Goal: Information Seeking & Learning: Understand process/instructions

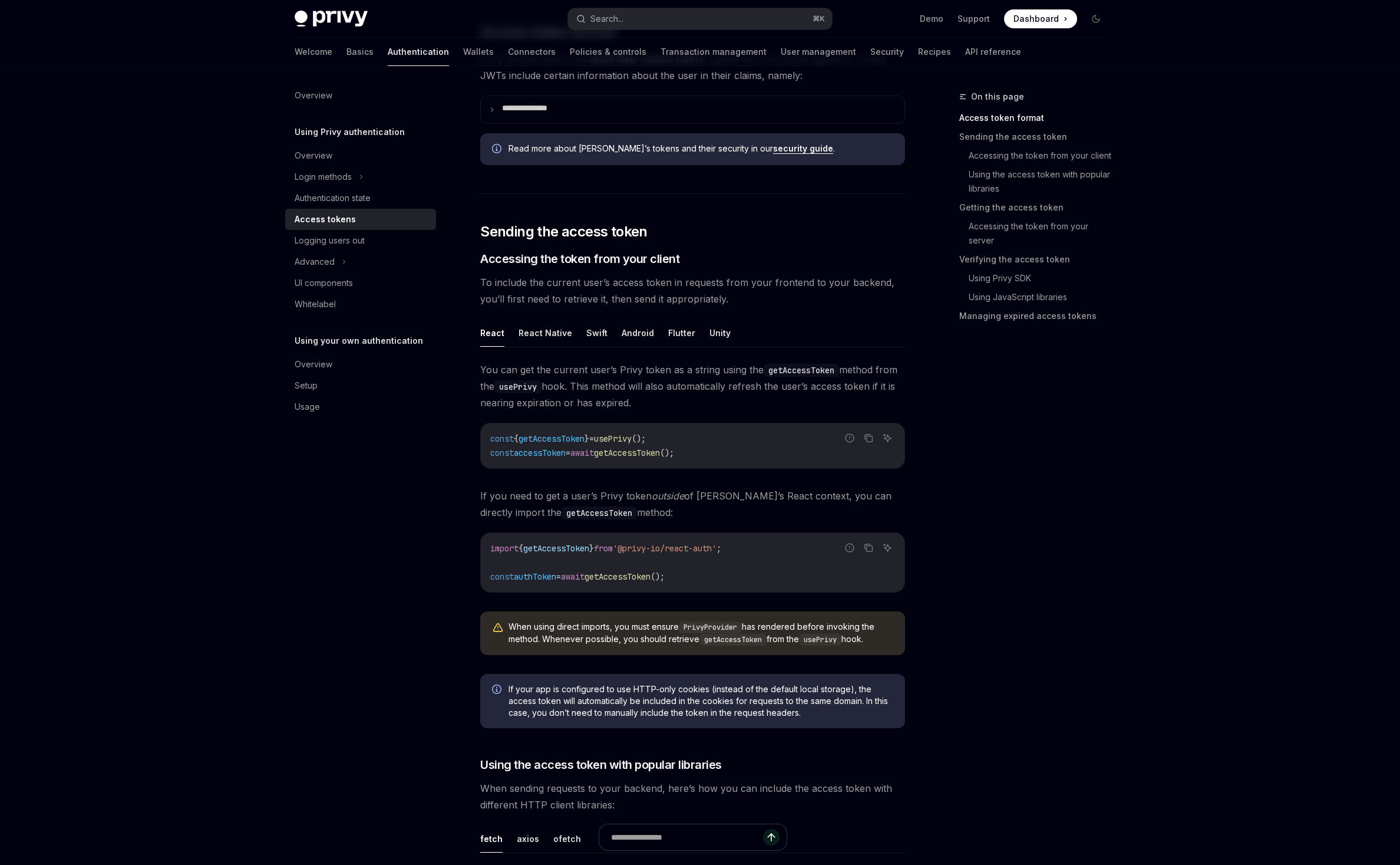
scroll to position [331, 0]
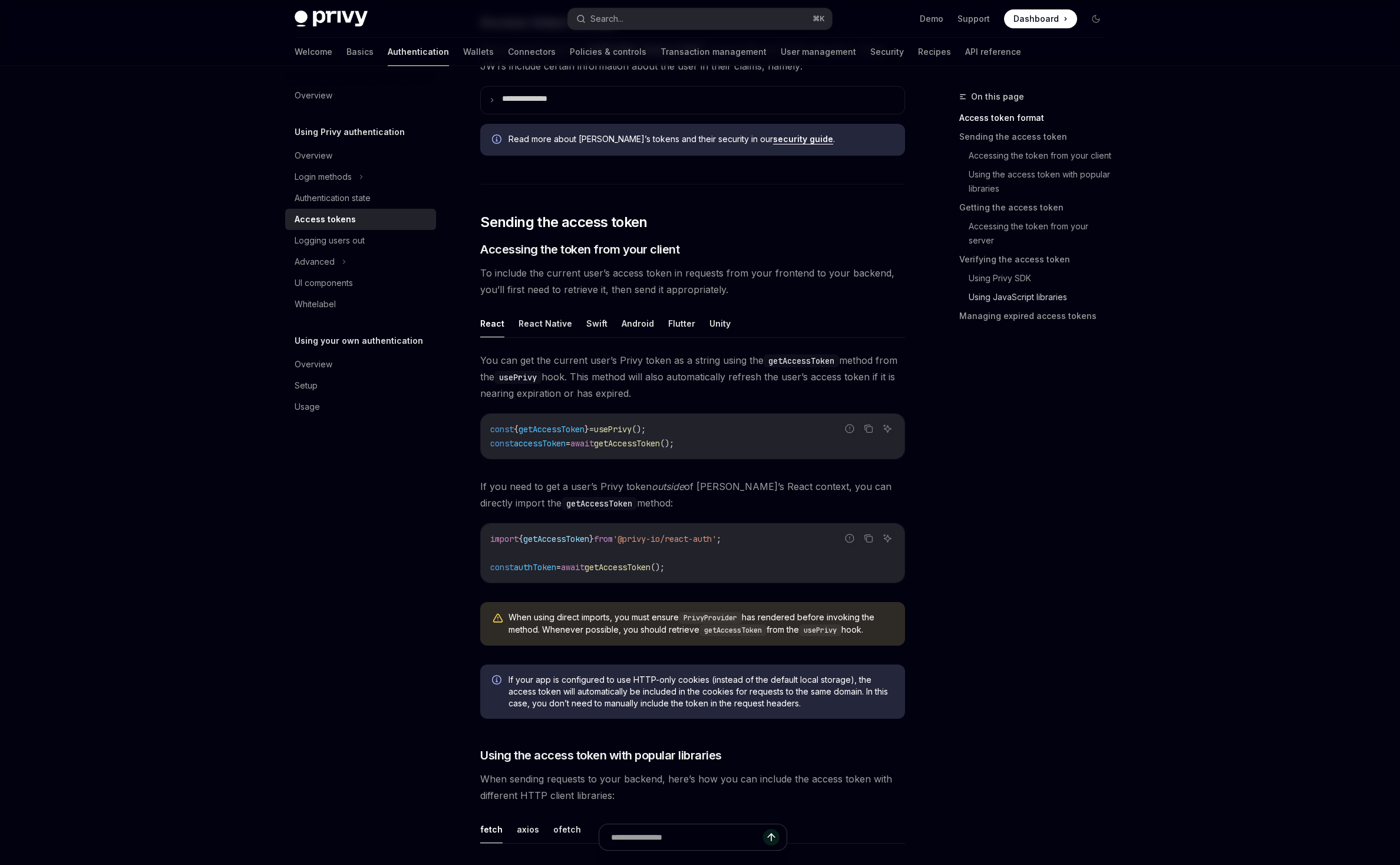
click at [1092, 306] on link "Using JavaScript libraries" at bounding box center [1041, 297] width 146 height 19
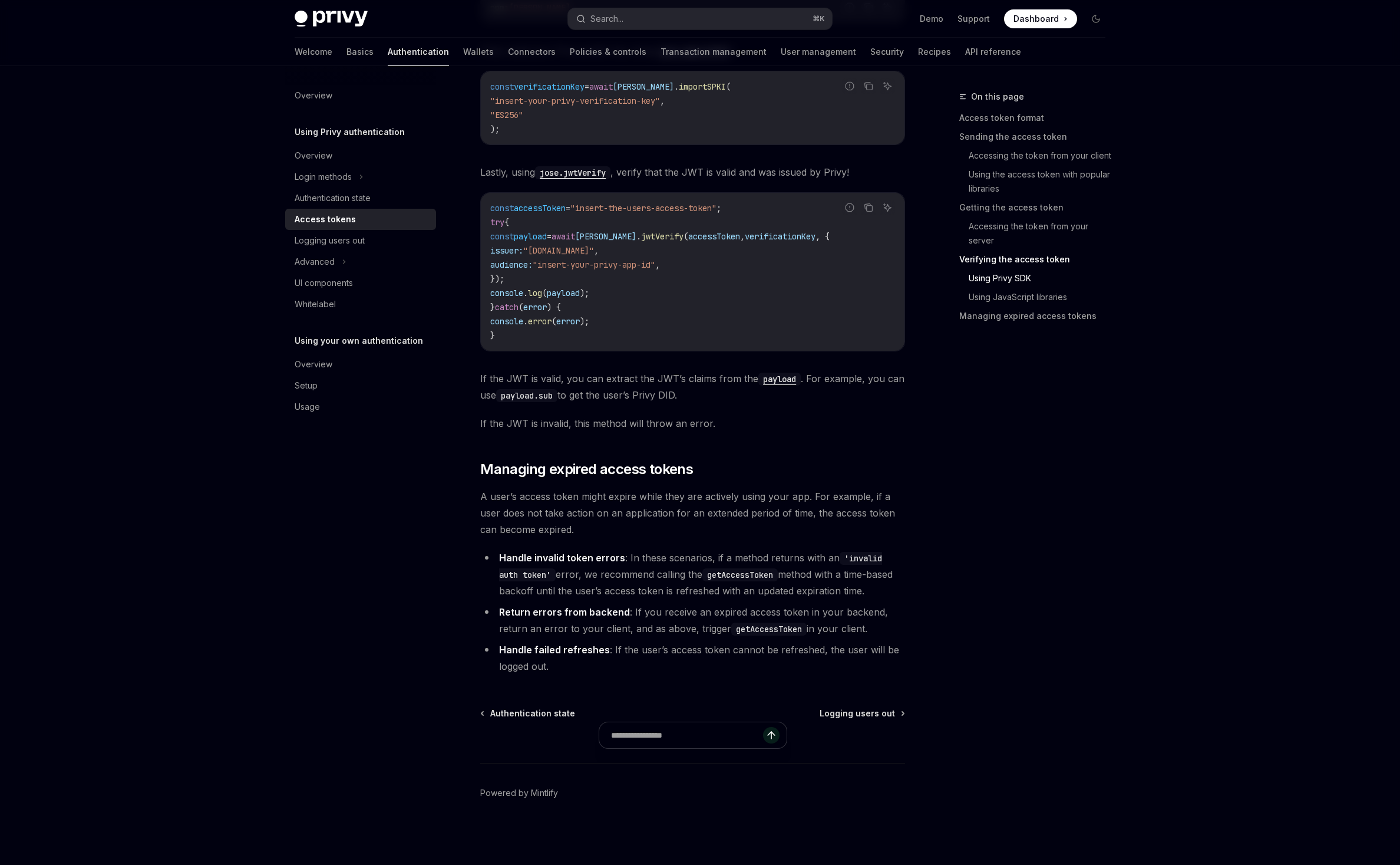
scroll to position [3295, 0]
click at [1074, 288] on link "Using Privy SDK" at bounding box center [1041, 278] width 146 height 19
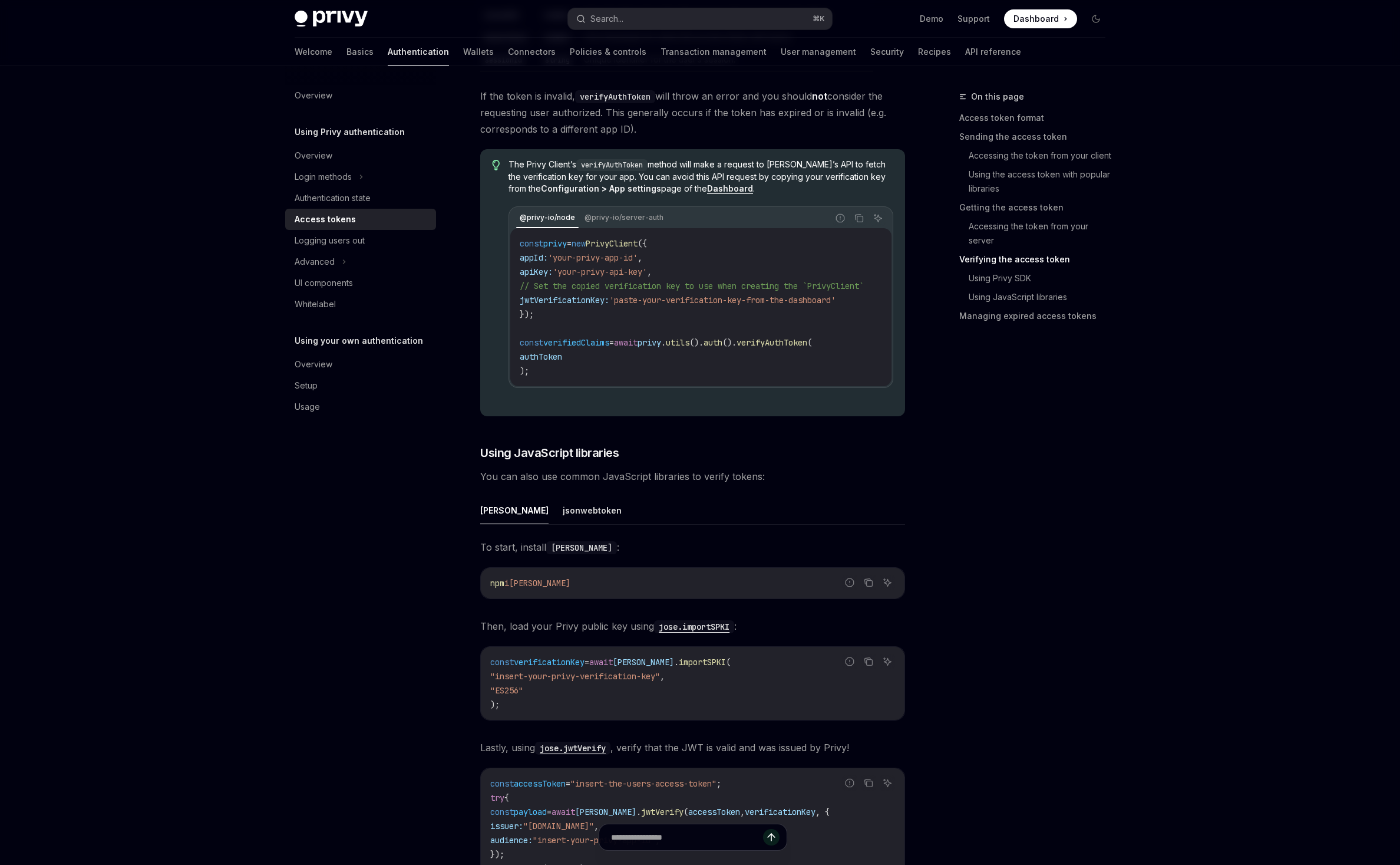
scroll to position [2286, 0]
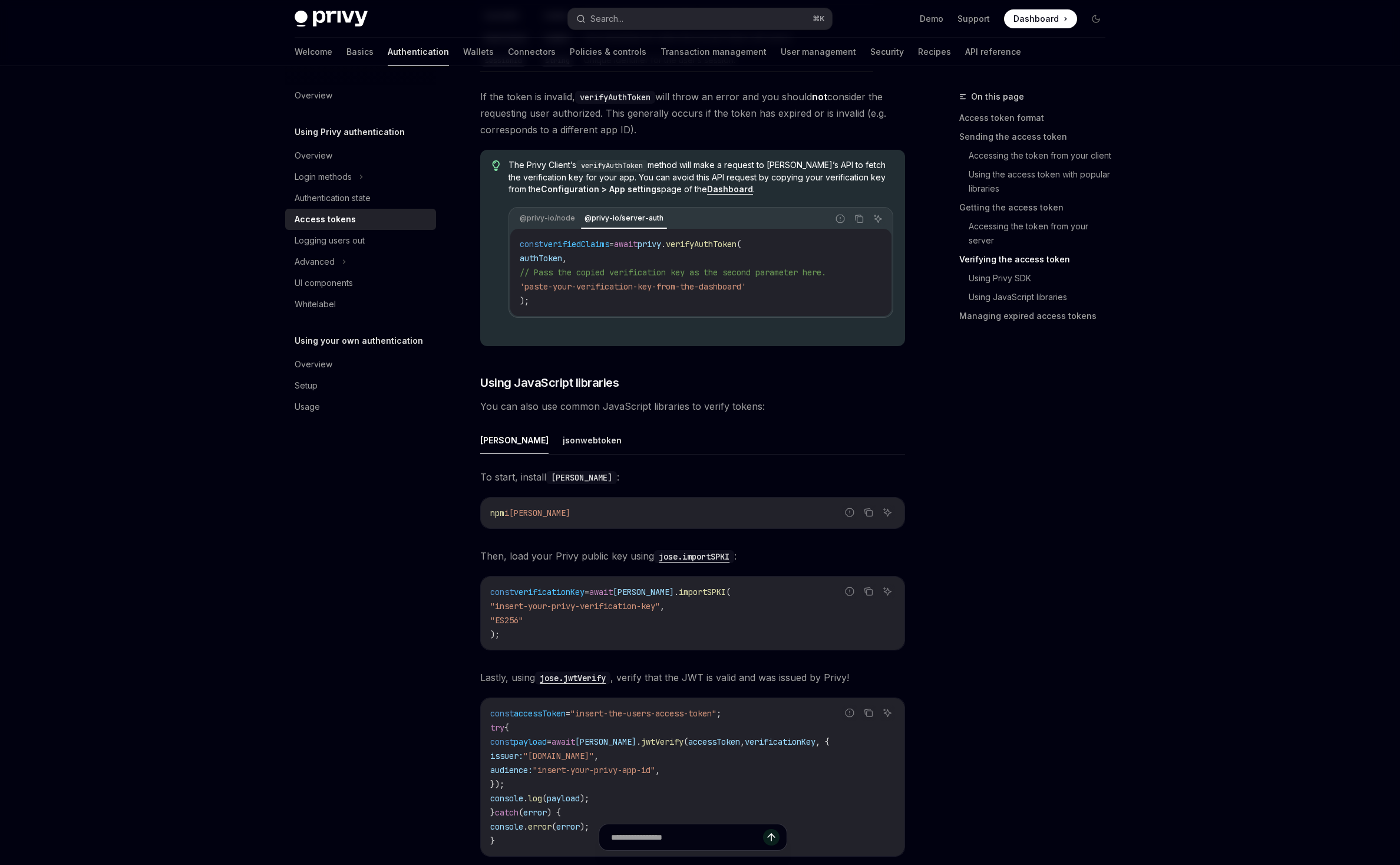
type textarea "*"
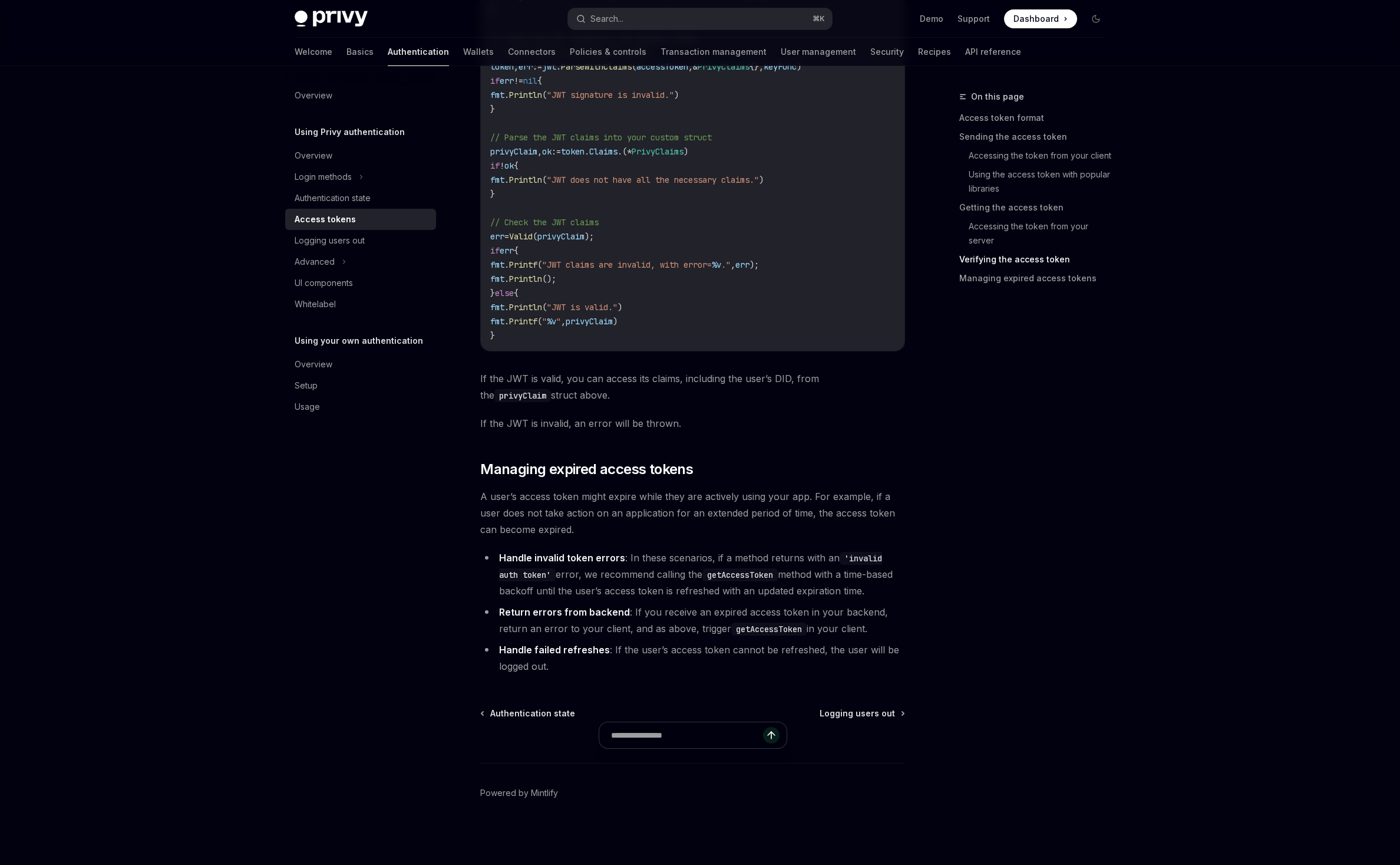
scroll to position [3173, 0]
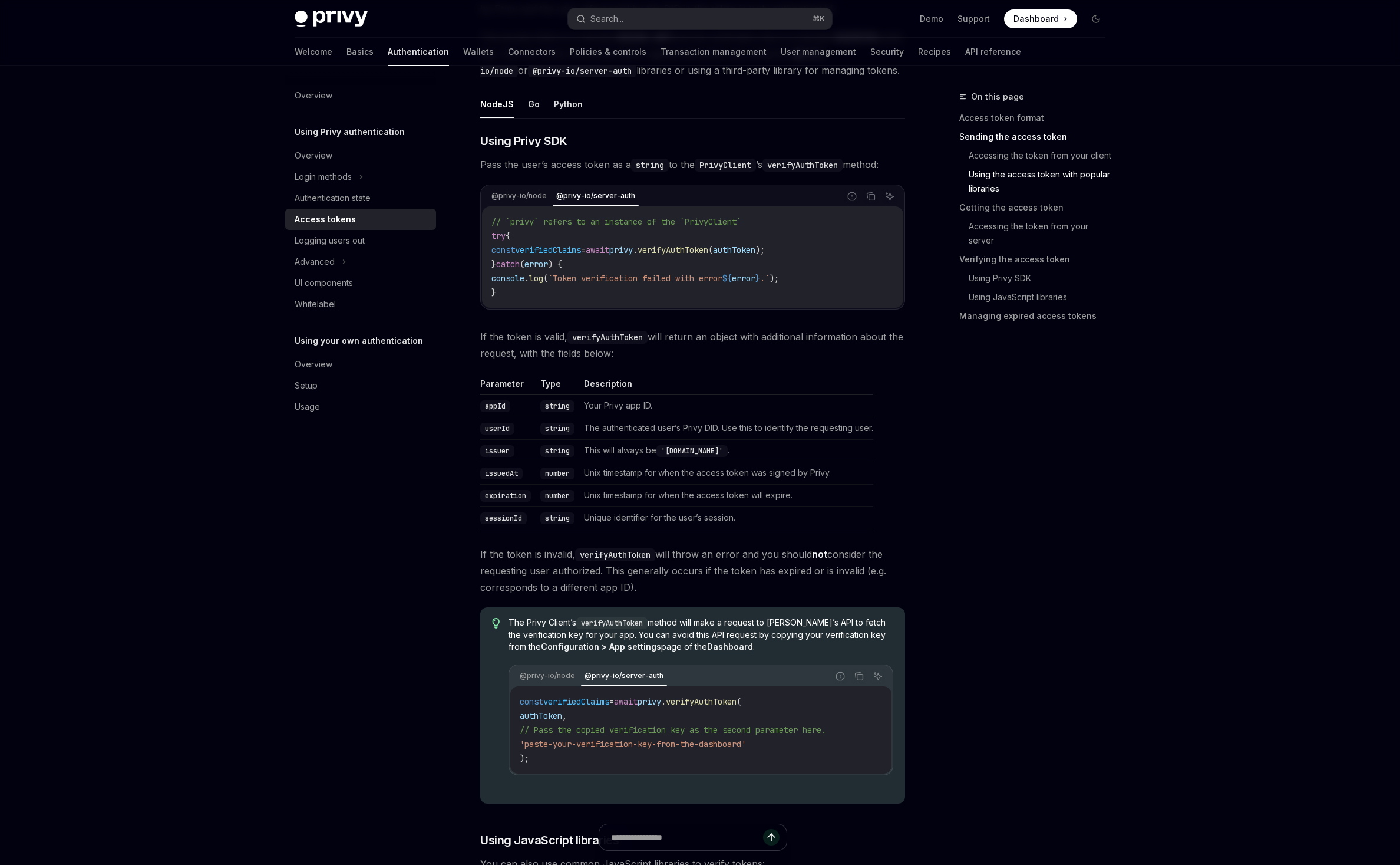
scroll to position [1838, 0]
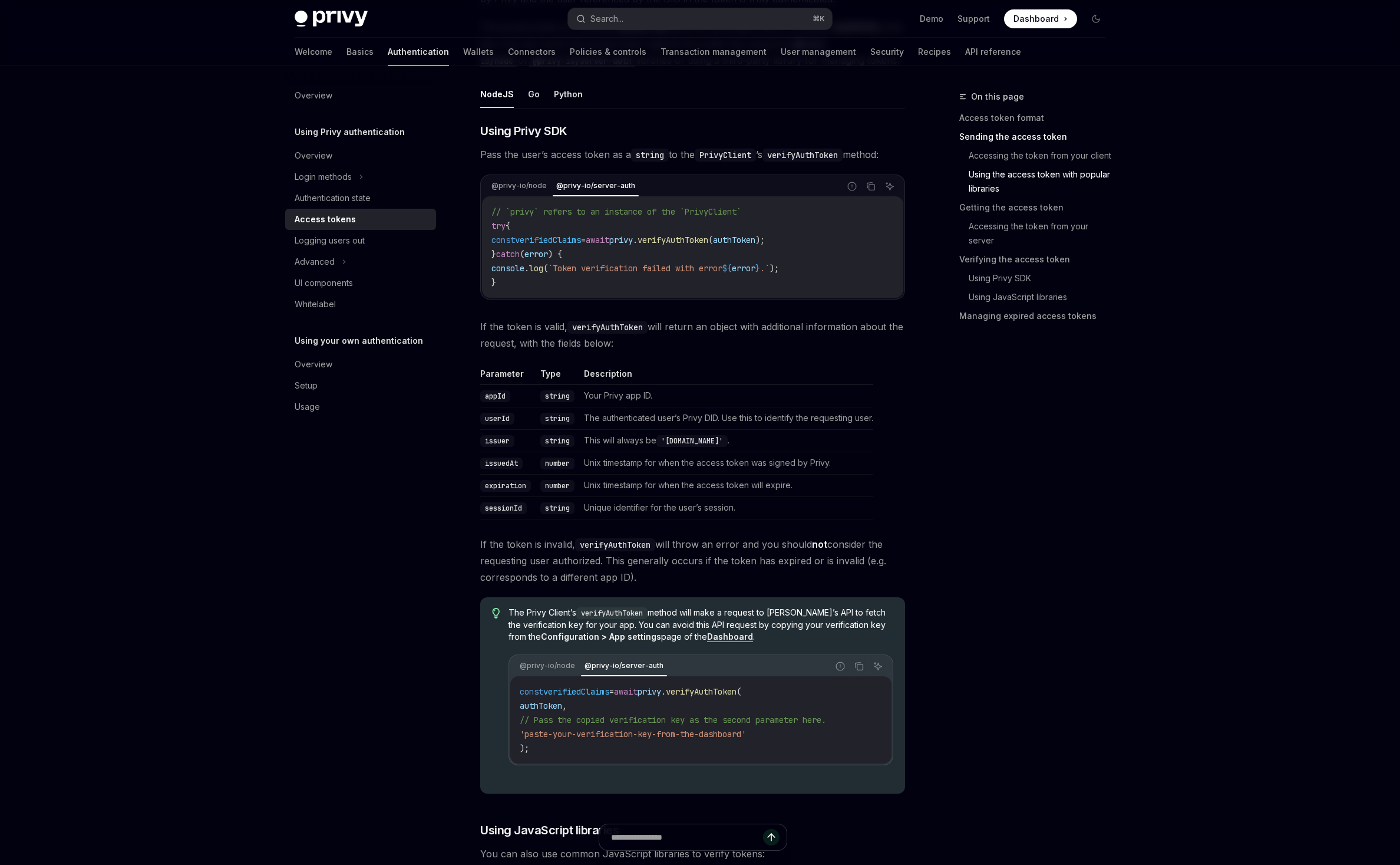
click at [500, 108] on ul "NodeJS Go Python" at bounding box center [693, 94] width 425 height 28
click at [528, 108] on button "Go" at bounding box center [534, 94] width 12 height 27
type textarea "*"
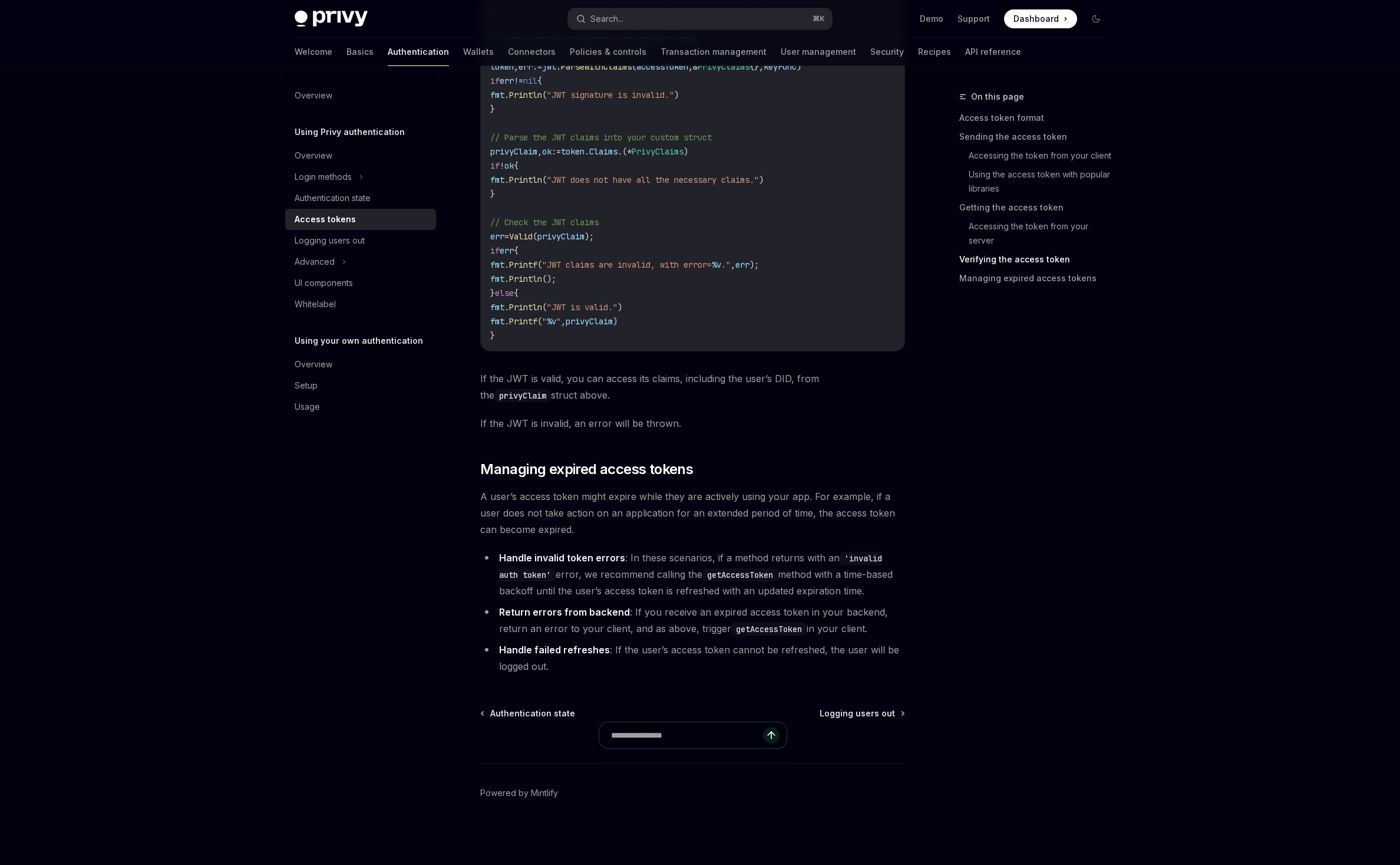
scroll to position [3211, 0]
click at [666, 17] on button "Search... ⌘ K" at bounding box center [700, 18] width 264 height 21
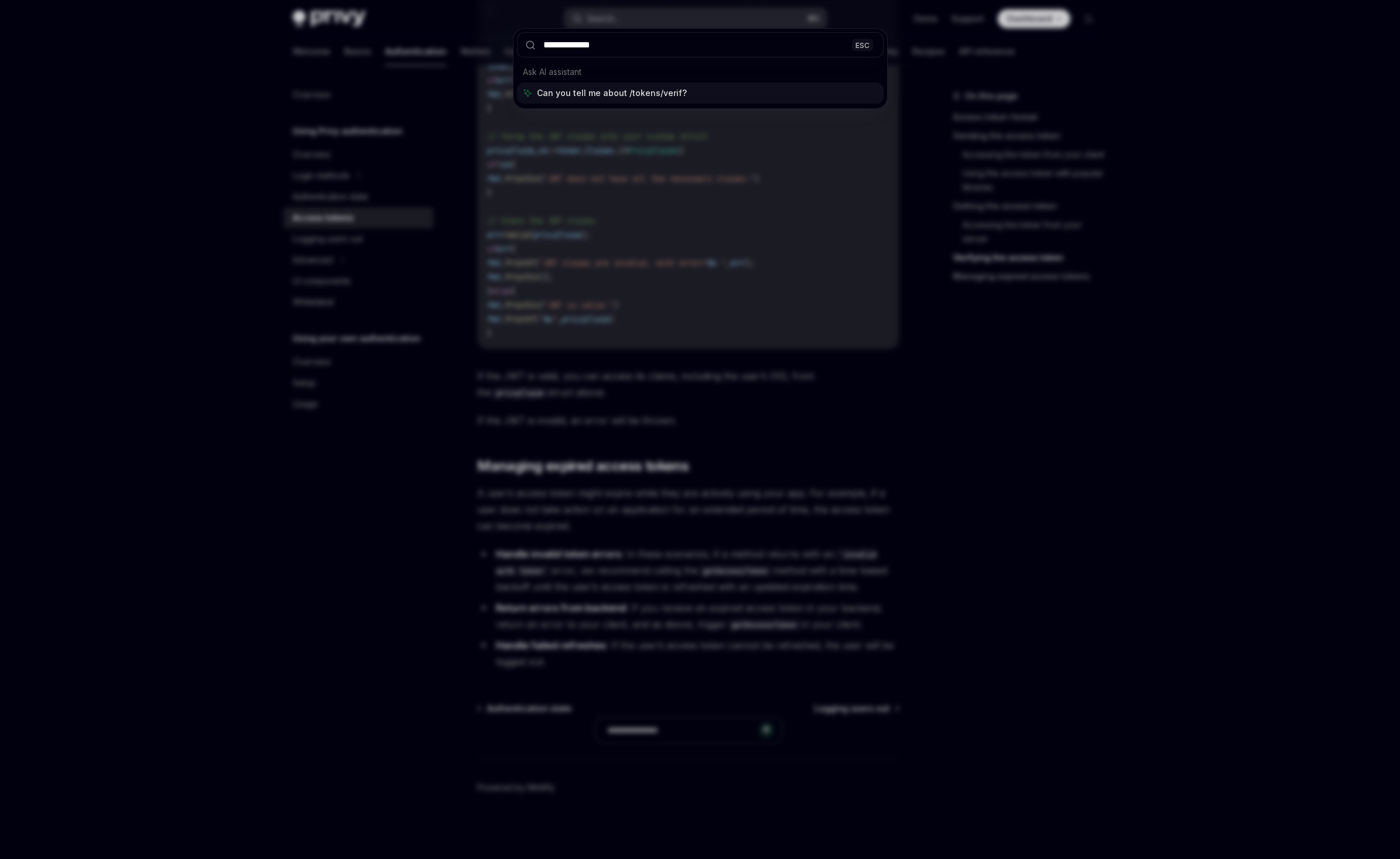
type input "**********"
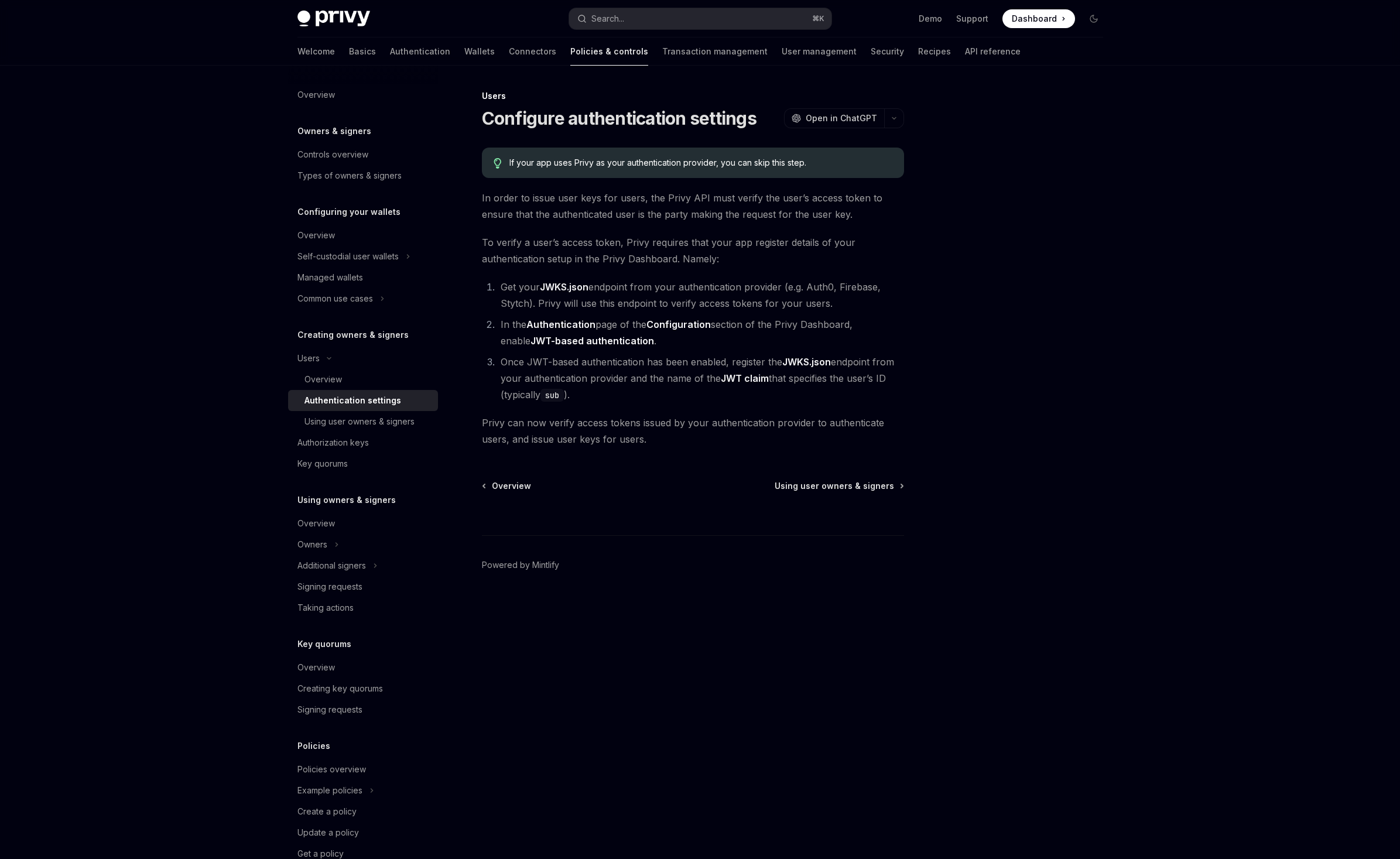
click at [635, 311] on li "Get your JWKS.json endpoint from your authentication provider (e.g. Auth0, Fire…" at bounding box center [700, 295] width 407 height 33
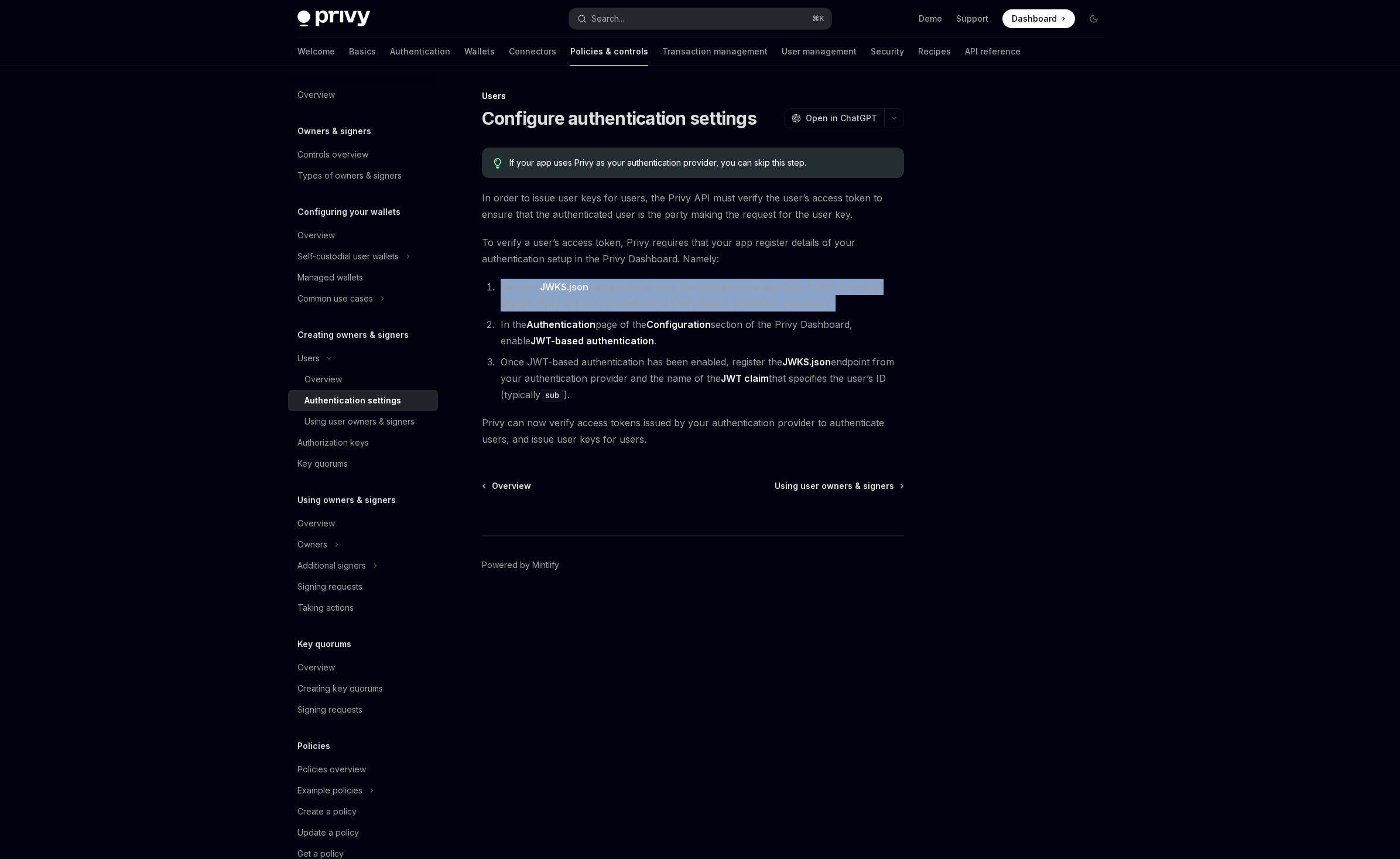
click at [635, 311] on li "Get your JWKS.json endpoint from your authentication provider (e.g. Auth0, Fire…" at bounding box center [700, 295] width 407 height 33
click at [774, 311] on li "Get your JWKS.json endpoint from your authentication provider (e.g. Auth0, Fire…" at bounding box center [700, 295] width 407 height 33
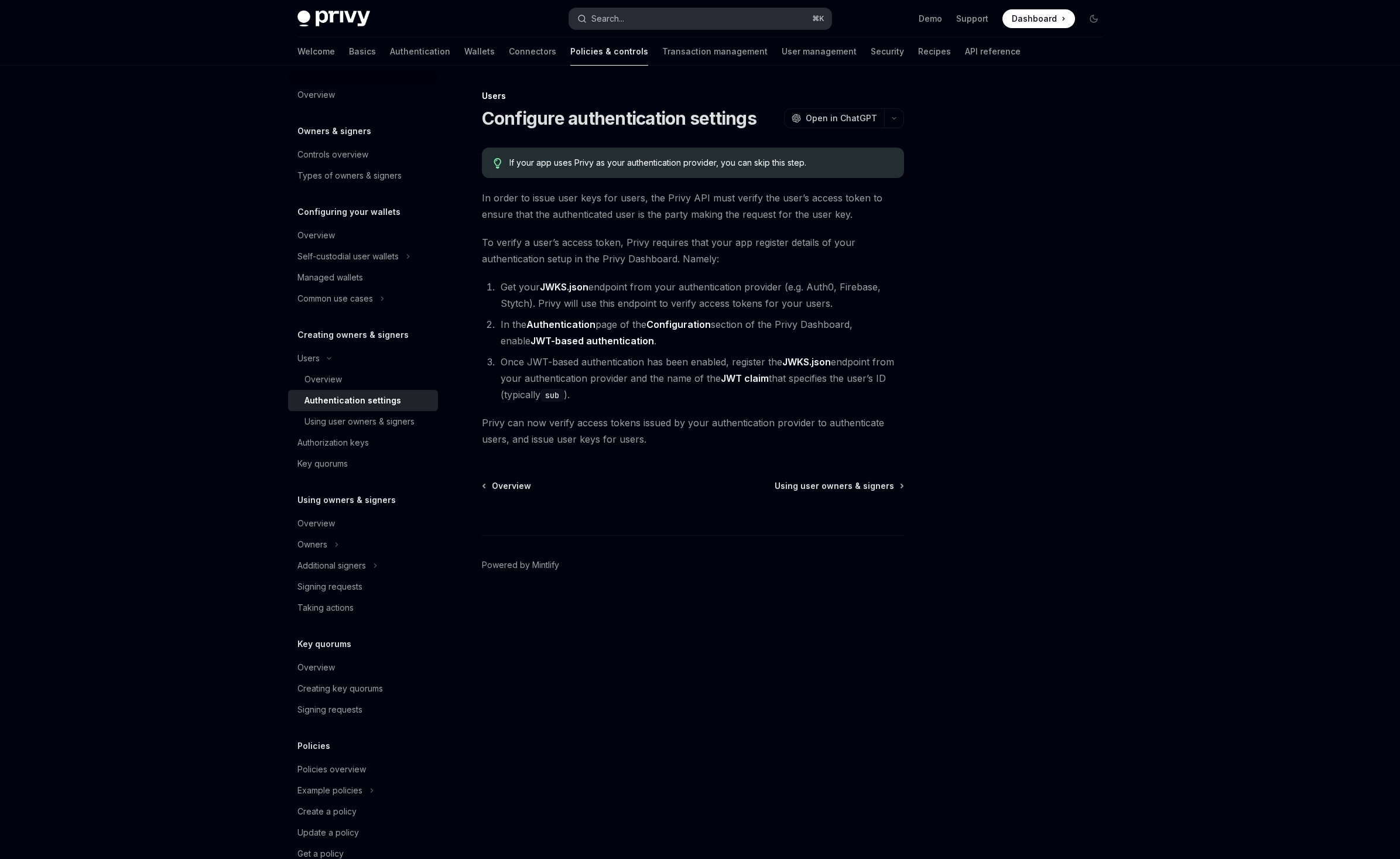
click at [703, 24] on button "Search... ⌘ K" at bounding box center [700, 18] width 262 height 21
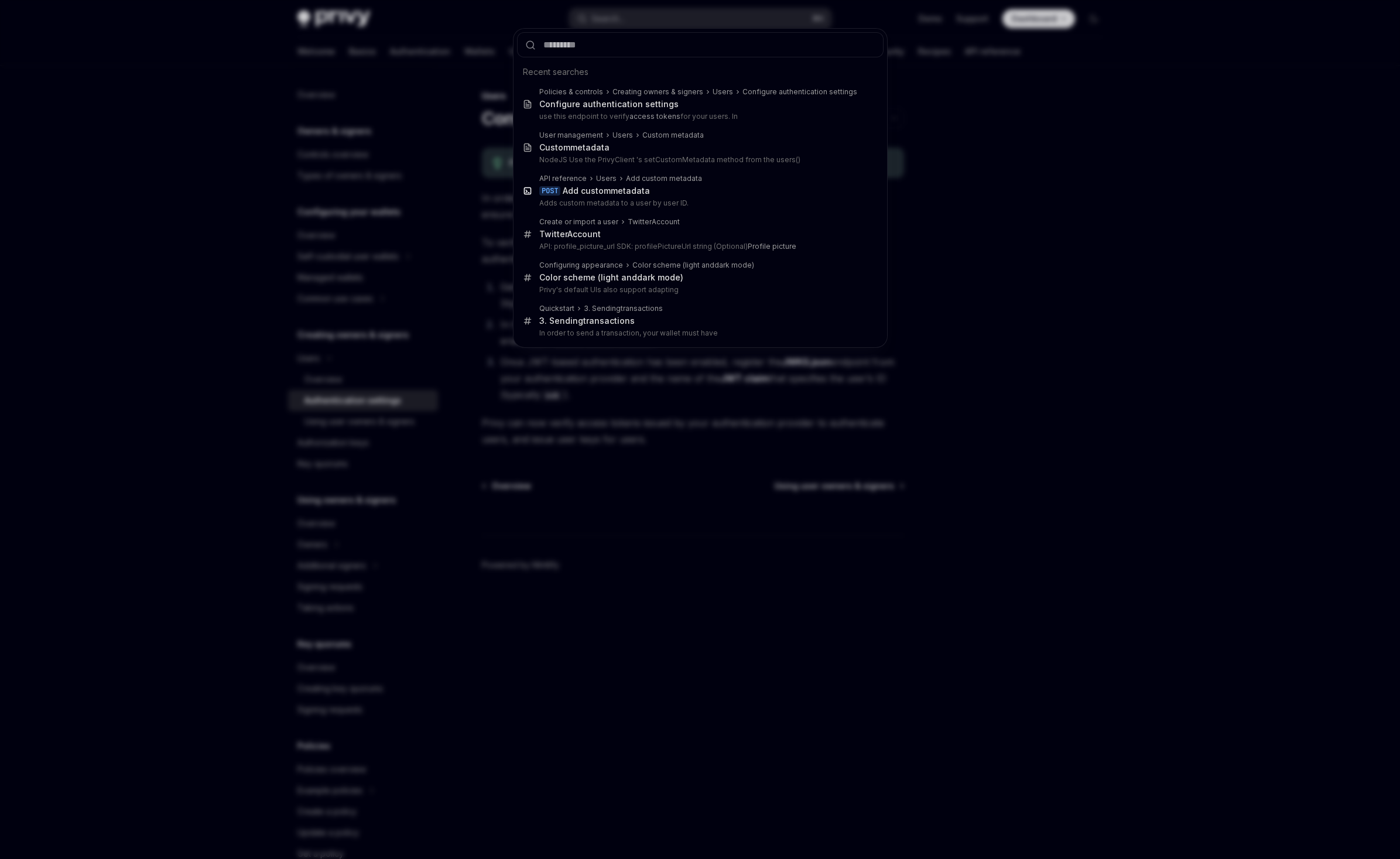
click at [921, 688] on div "Recent searches Policies & controls Creating owners & signers Users Configure a…" at bounding box center [700, 430] width 1400 height 859
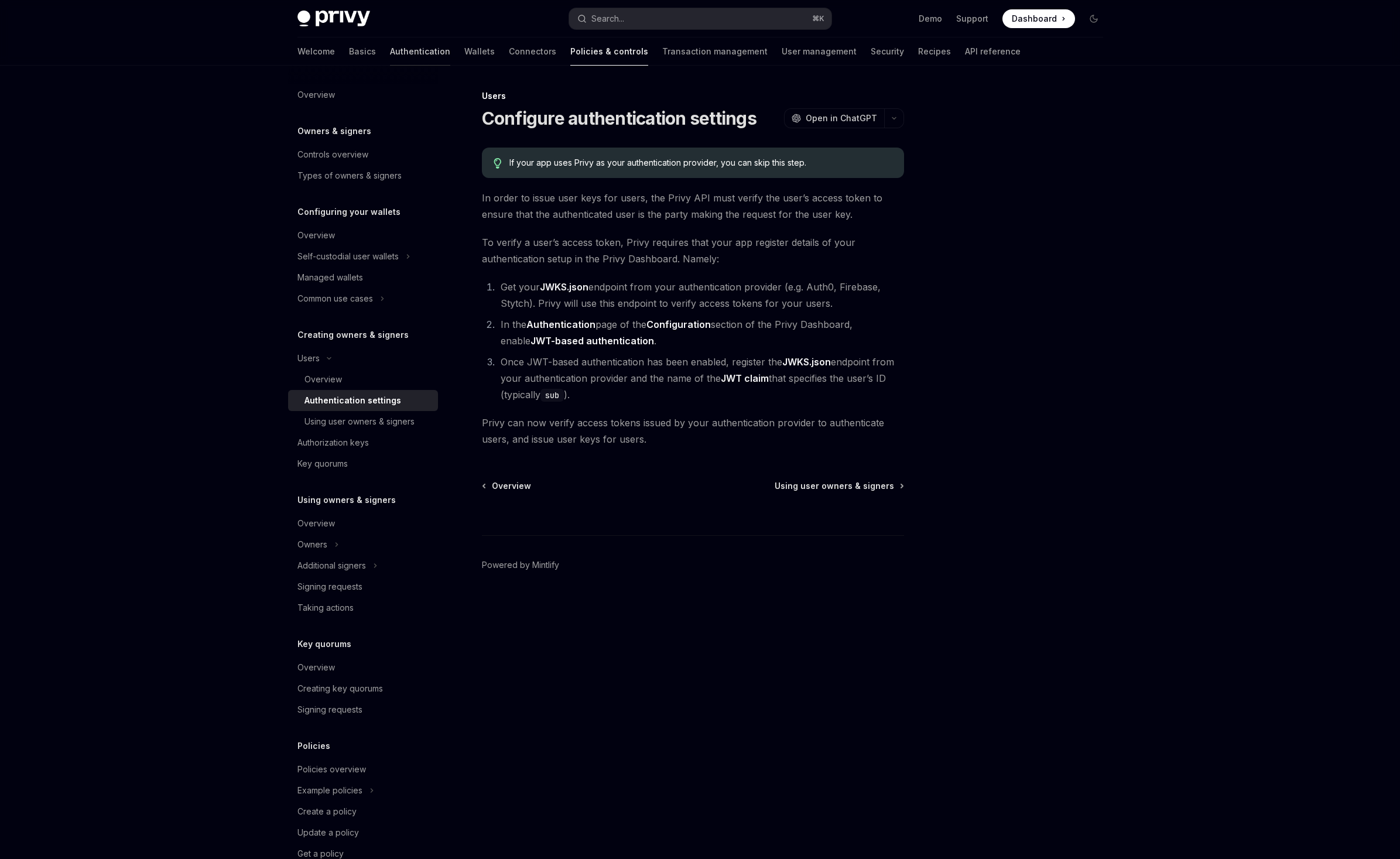
click at [390, 66] on link "Authentication" at bounding box center [420, 51] width 60 height 28
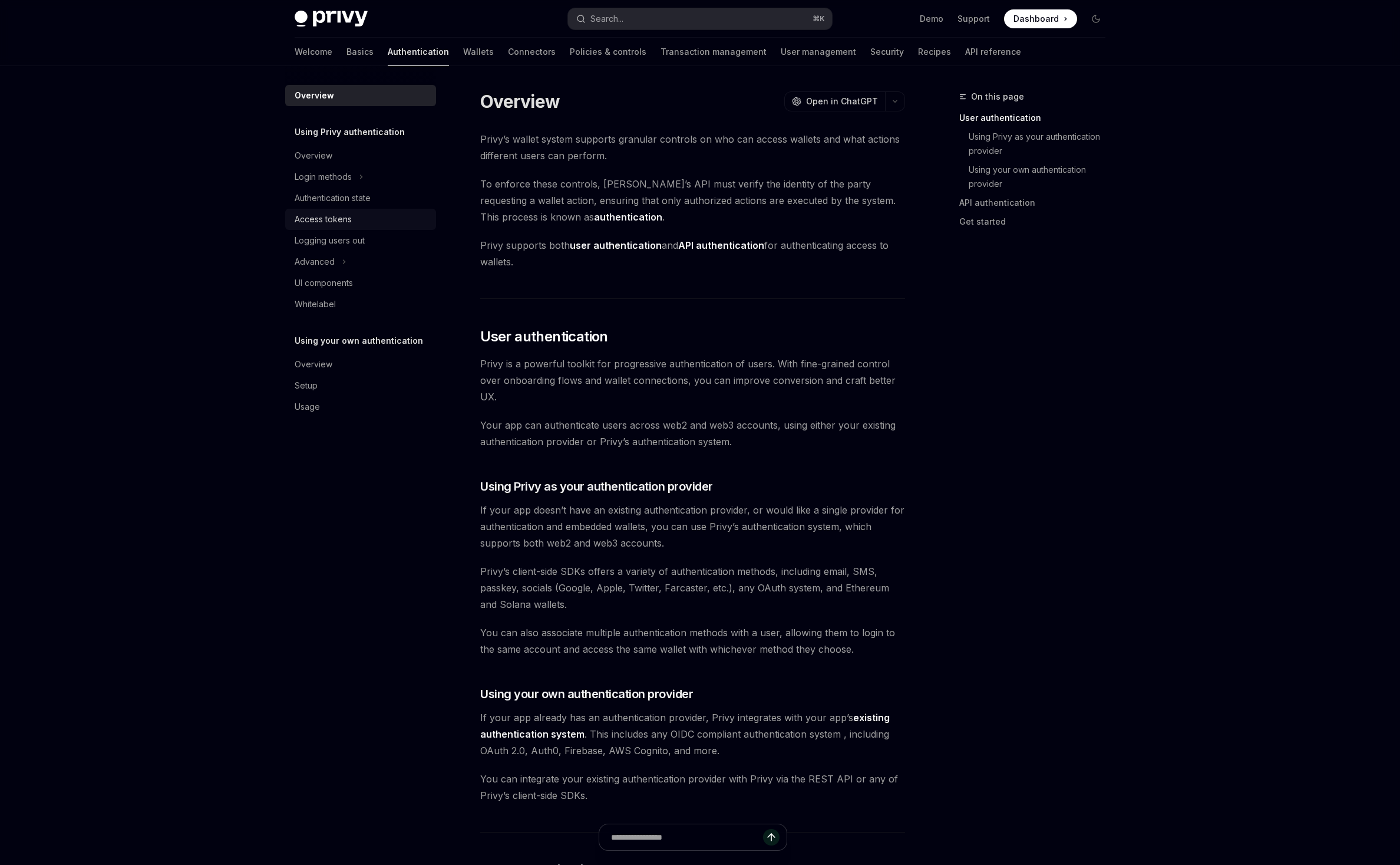
click at [295, 226] on div "Access tokens" at bounding box center [323, 219] width 57 height 14
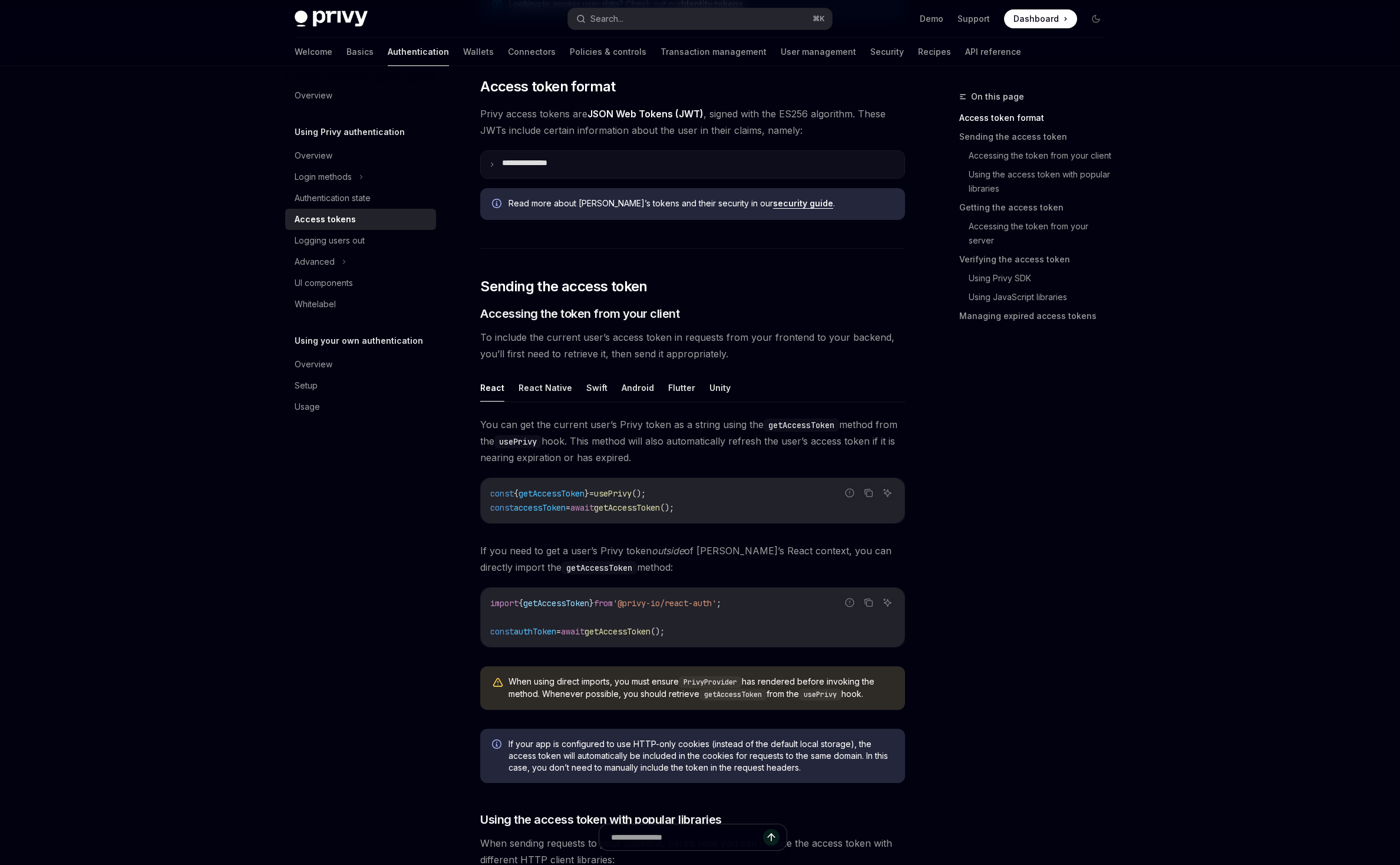
scroll to position [445, 0]
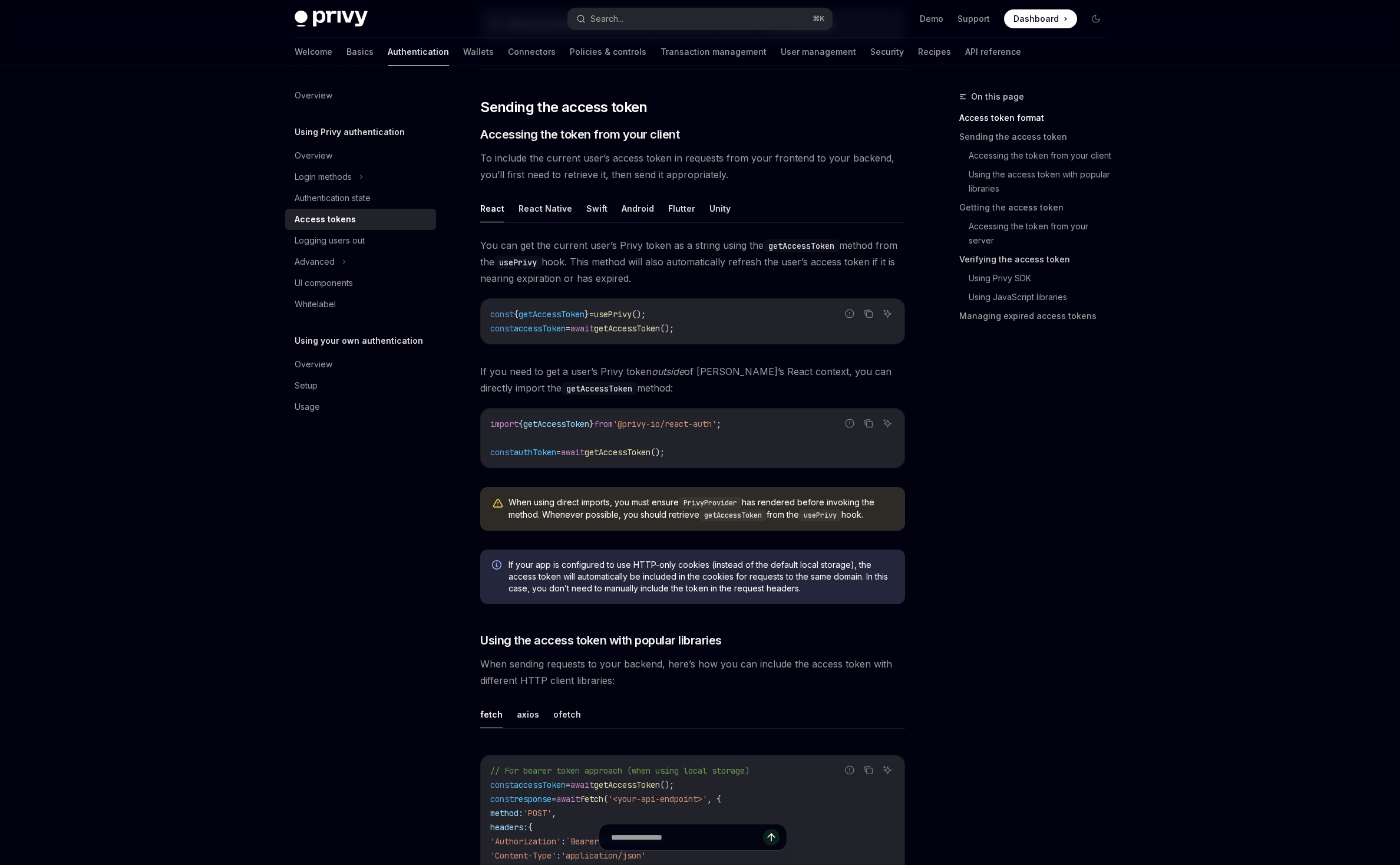
click at [1088, 269] on link "Verifying the access token" at bounding box center [1037, 260] width 156 height 19
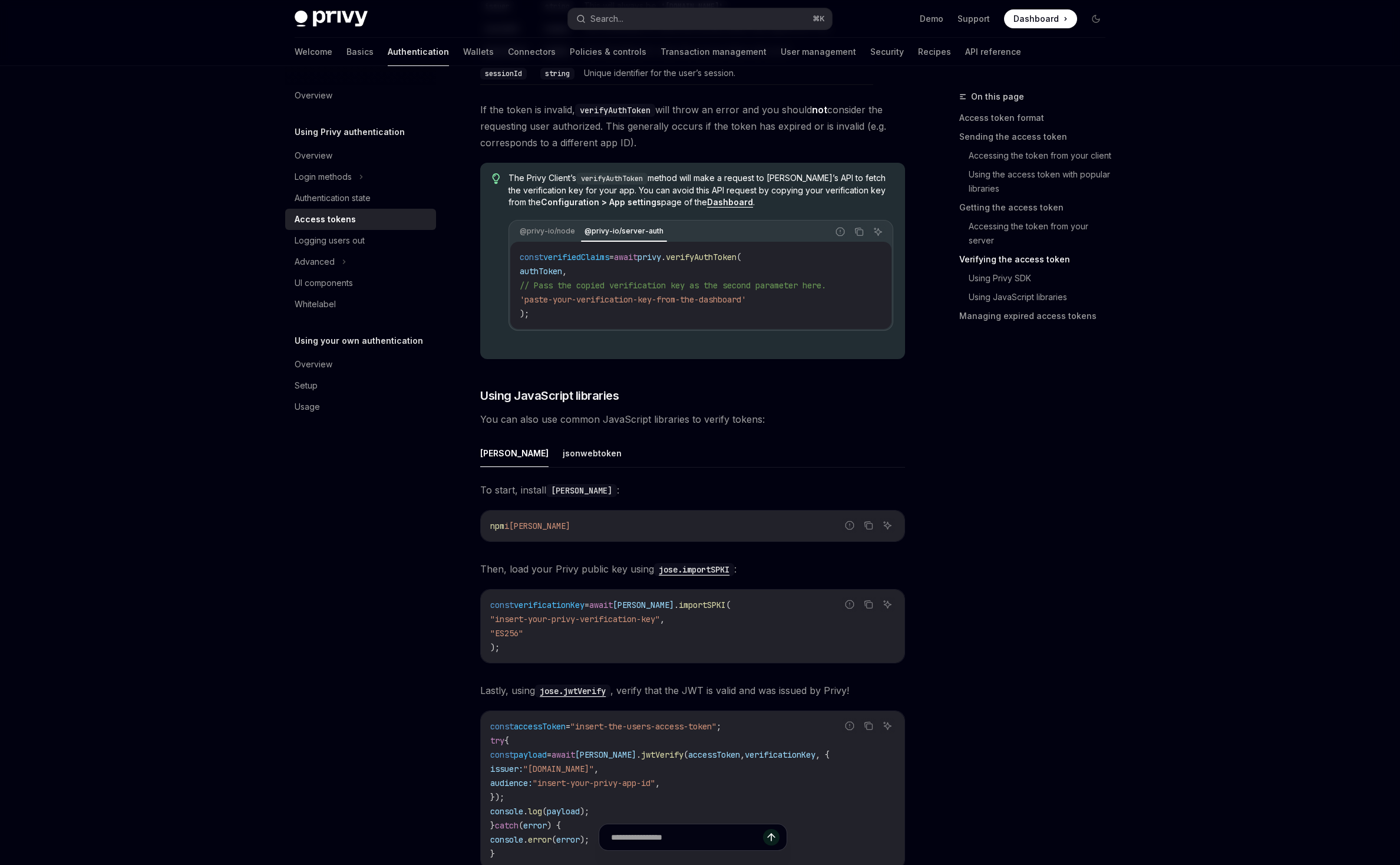
scroll to position [2067, 0]
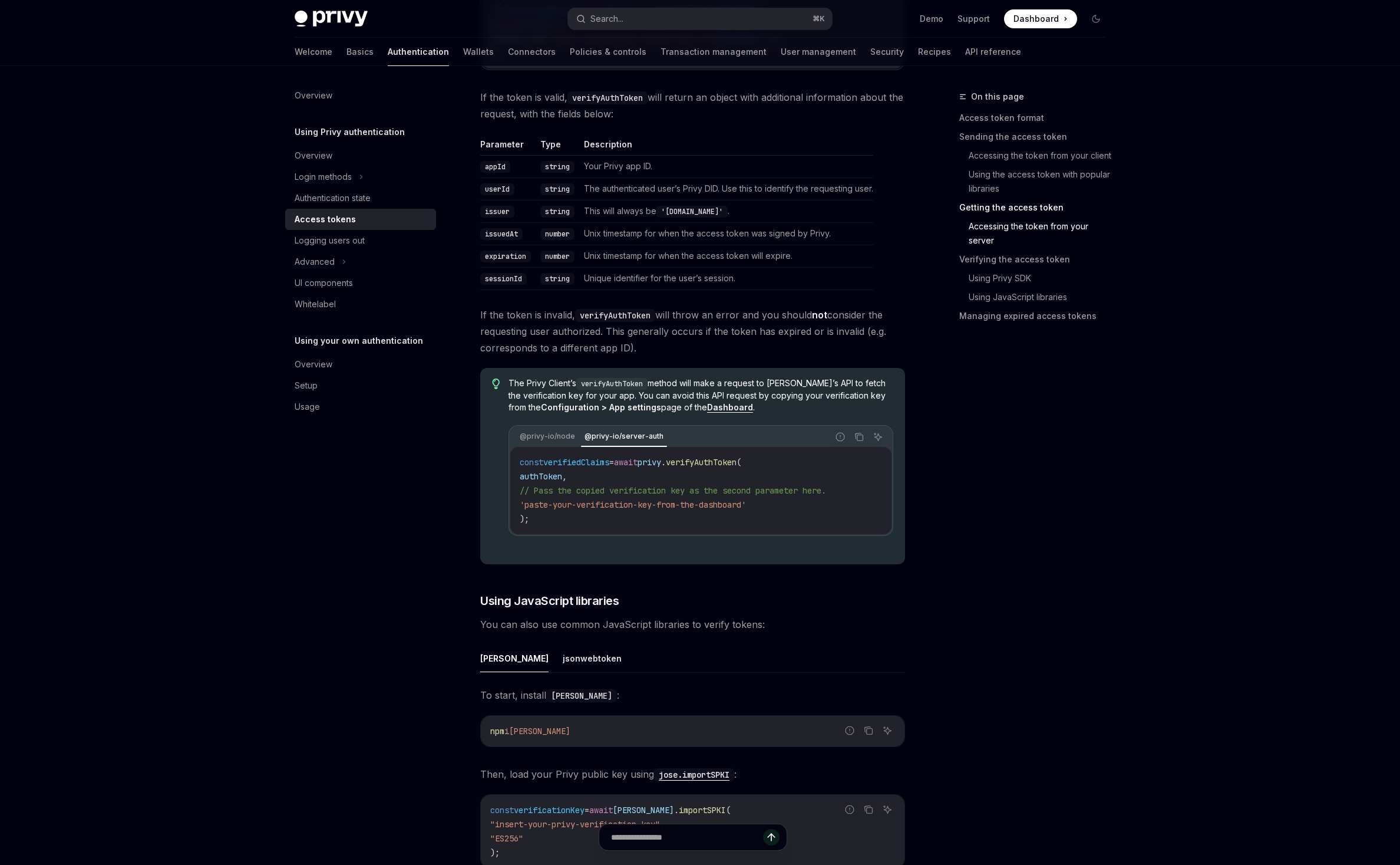
type textarea "*"
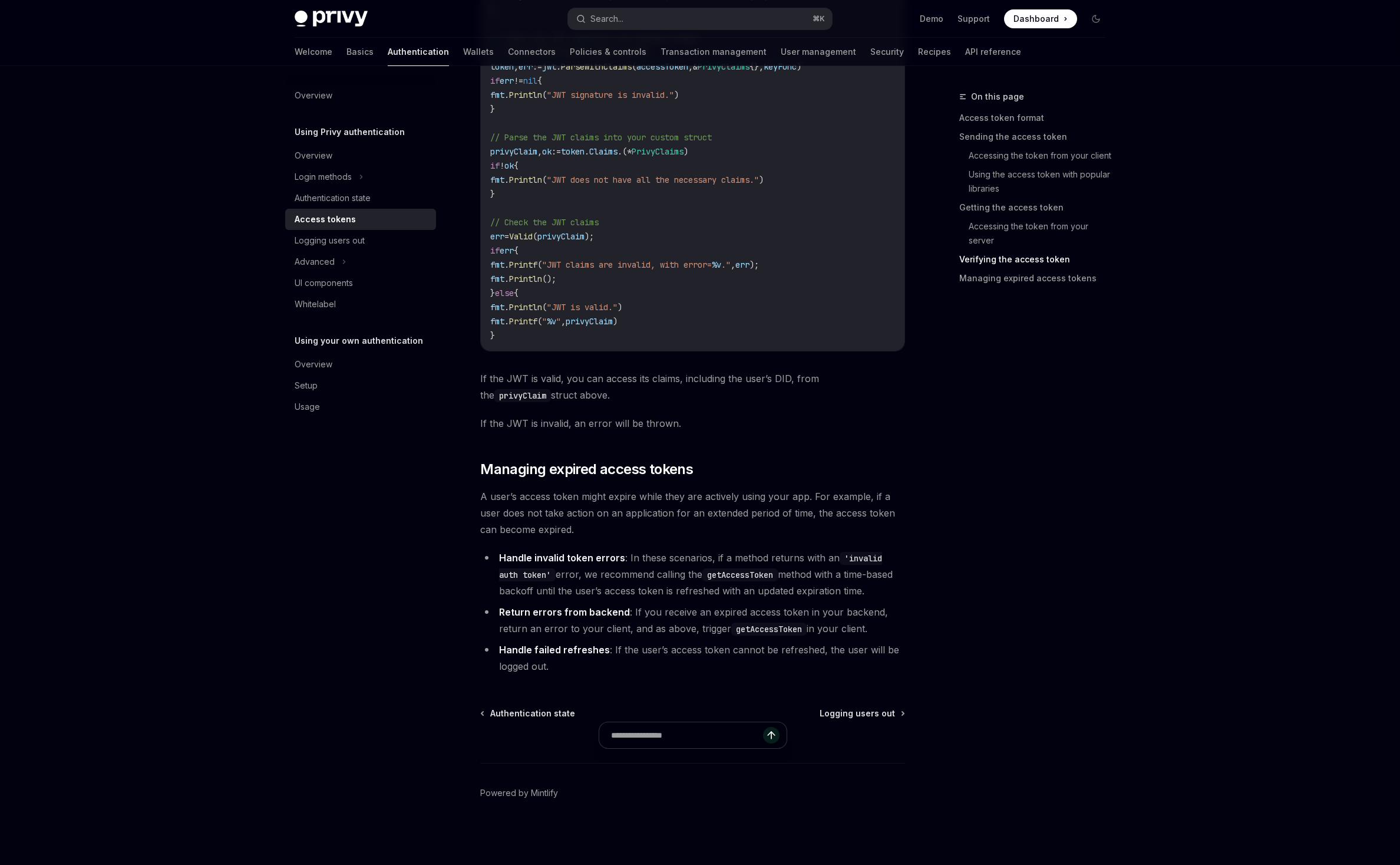
scroll to position [3502, 0]
